Goal: Task Accomplishment & Management: Use online tool/utility

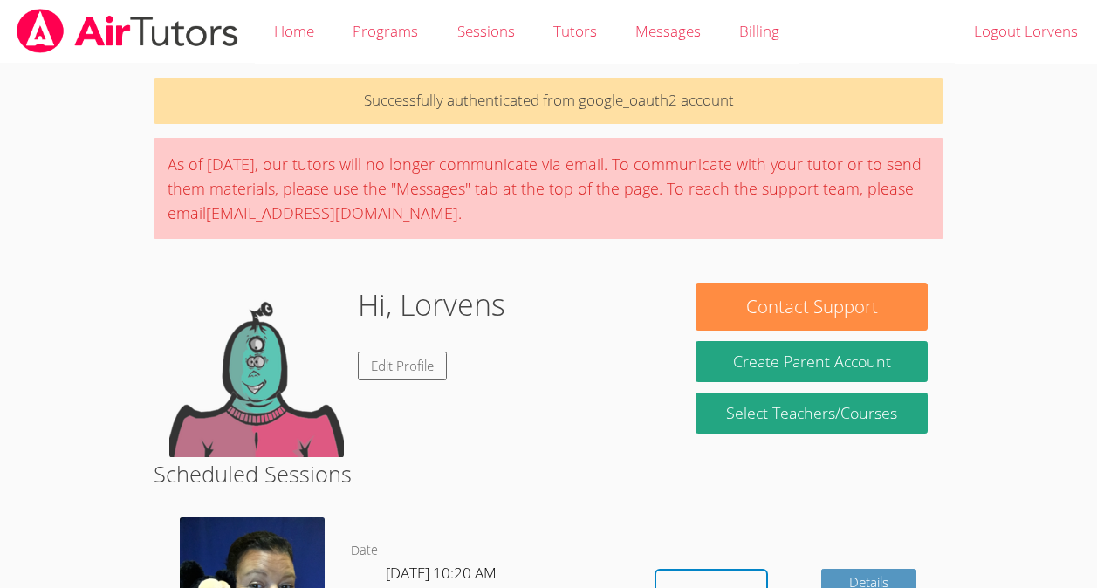
scroll to position [469, 0]
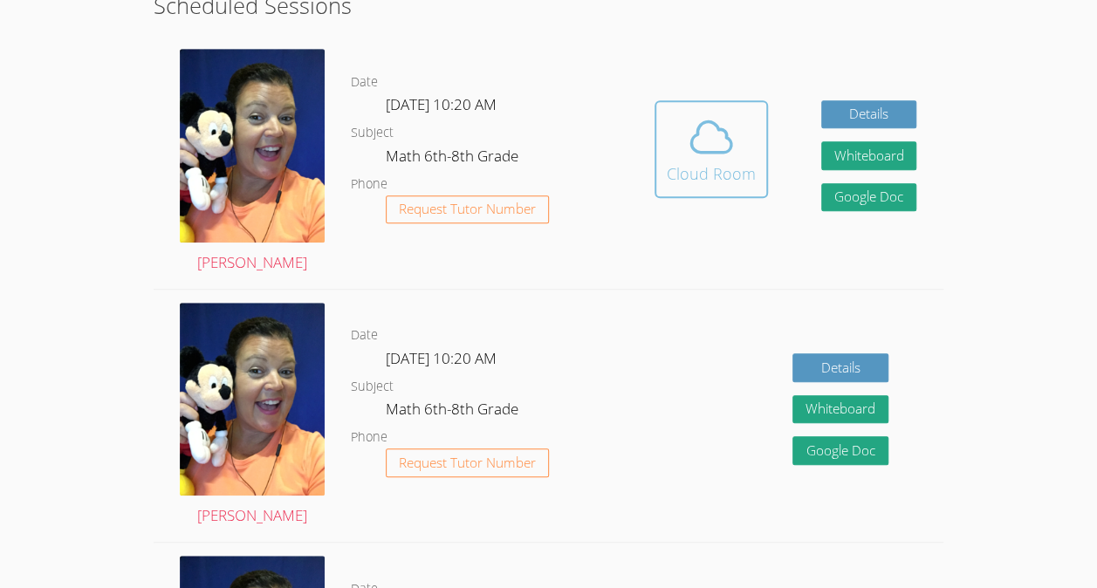
click at [687, 136] on icon at bounding box center [711, 137] width 49 height 49
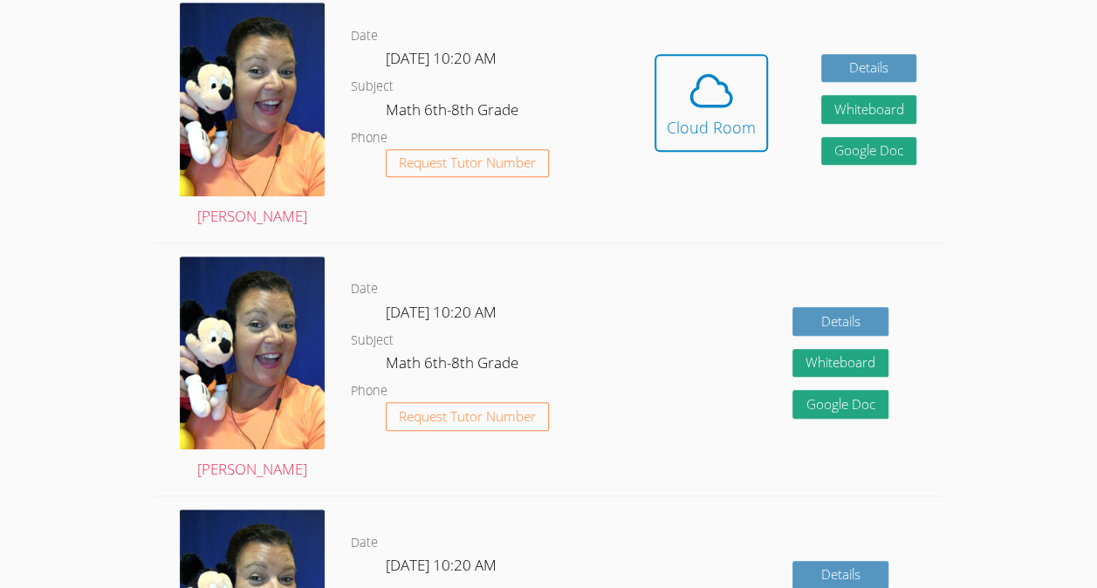
scroll to position [514, 0]
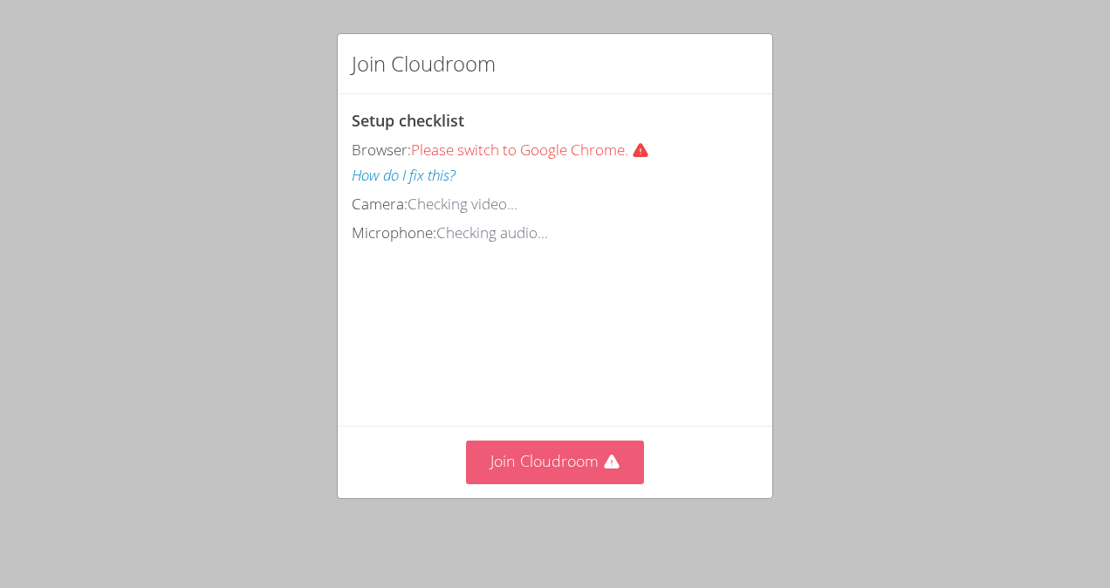
click at [506, 466] on button "Join Cloudroom" at bounding box center [555, 462] width 179 height 43
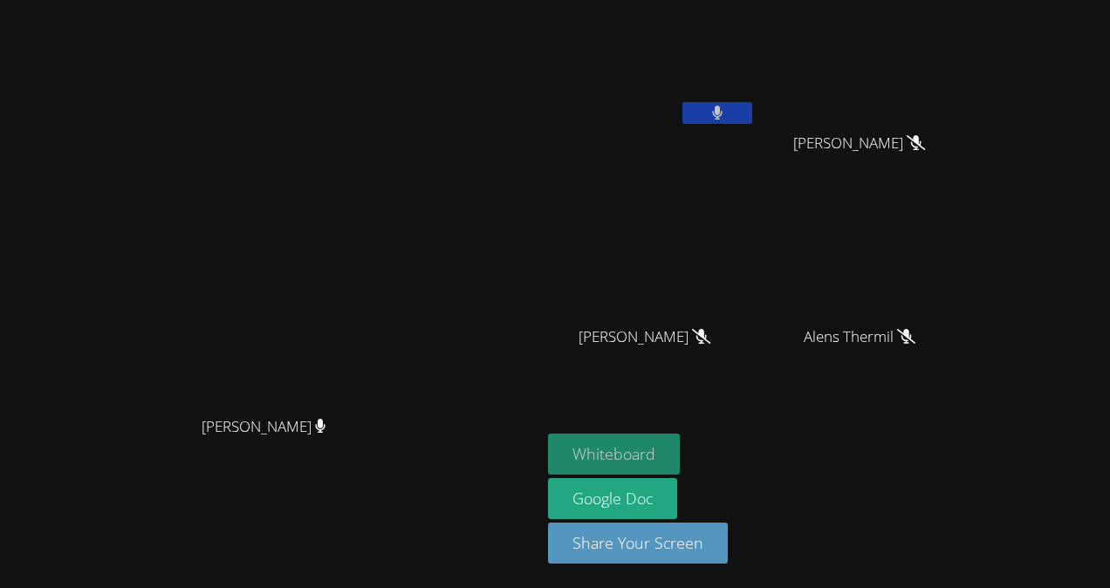
click at [680, 454] on button "Whiteboard" at bounding box center [614, 454] width 132 height 41
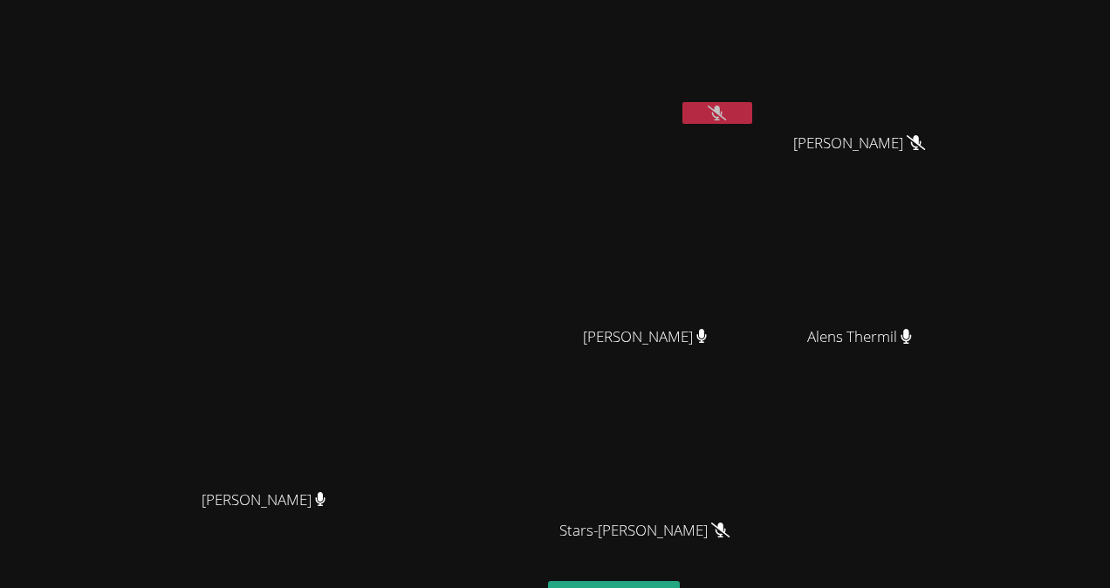
scroll to position [145, 0]
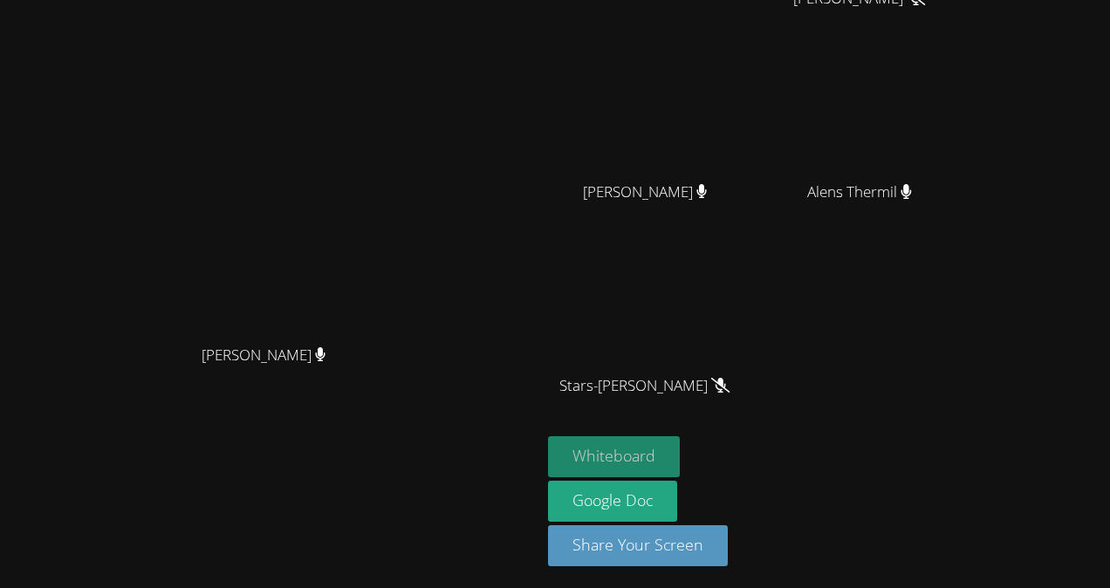
click at [680, 455] on button "Whiteboard" at bounding box center [614, 456] width 132 height 41
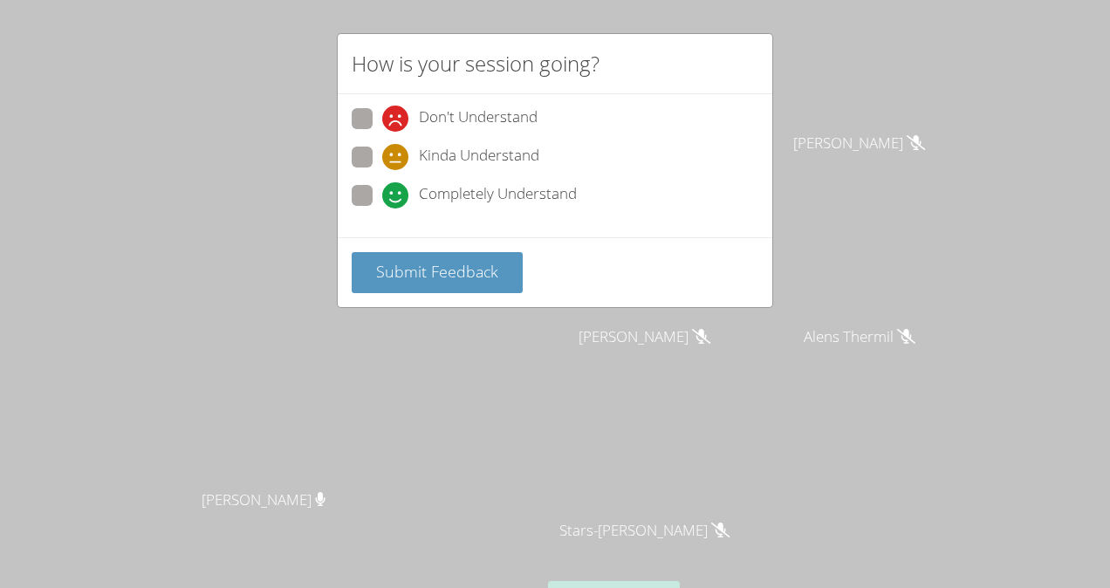
click at [382, 132] on span at bounding box center [382, 132] width 0 height 0
click at [382, 119] on input "Don't Understand" at bounding box center [389, 115] width 15 height 15
radio input "true"
click at [467, 327] on div "How is your session going? Don't Understand Kinda Understand Completely Underst…" at bounding box center [555, 294] width 1110 height 588
click at [459, 283] on button "Submit Feedback" at bounding box center [437, 272] width 171 height 41
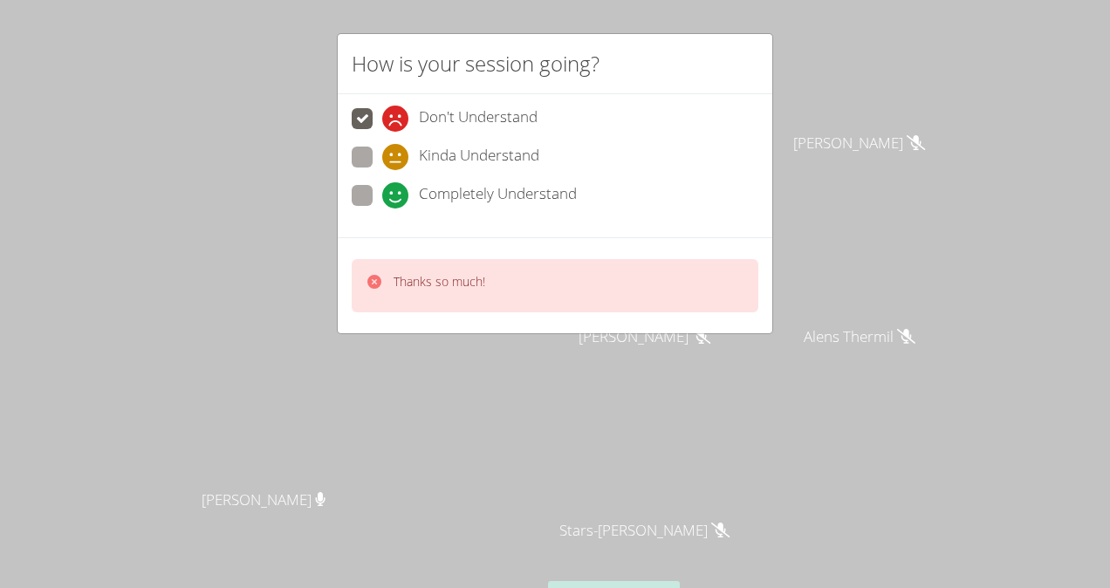
click at [459, 283] on p "Thanks so much!" at bounding box center [439, 281] width 92 height 17
